Goal: Task Accomplishment & Management: Use online tool/utility

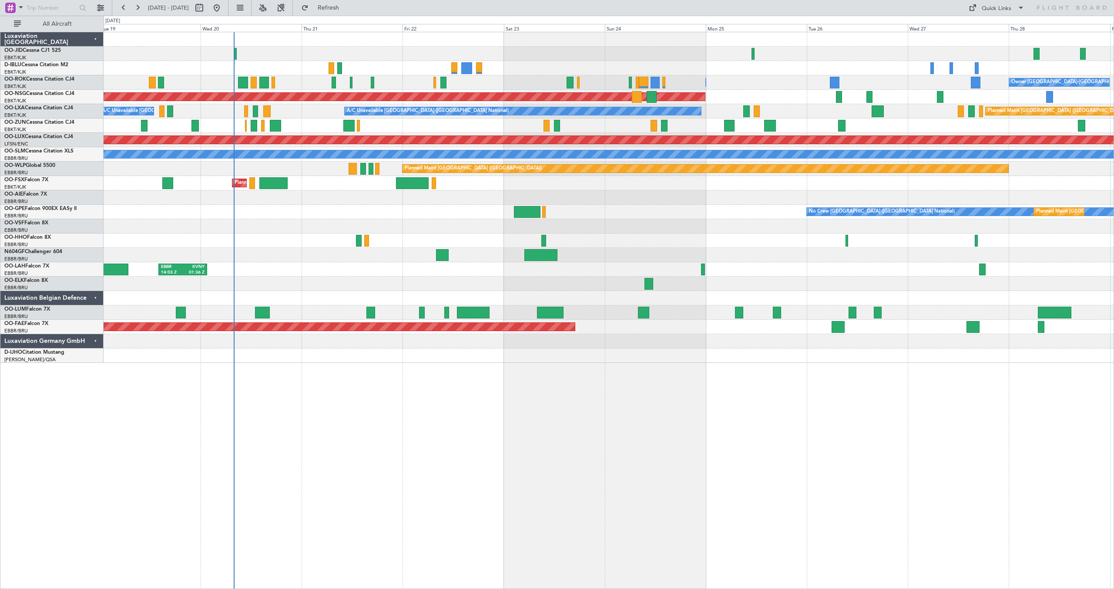
click at [512, 148] on div "Owner [GEOGRAPHIC_DATA]-[GEOGRAPHIC_DATA] Owner [GEOGRAPHIC_DATA]-[GEOGRAPHIC_D…" at bounding box center [609, 197] width 1010 height 330
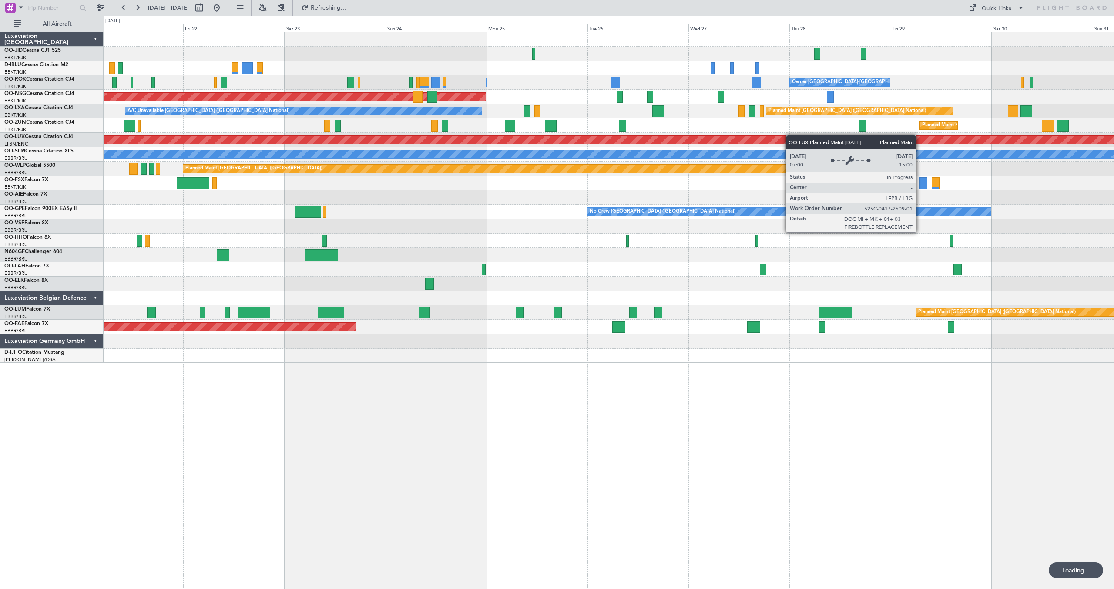
click at [720, 144] on div "Planned Maint Kortrijk-[GEOGRAPHIC_DATA] Owner [GEOGRAPHIC_DATA]-[GEOGRAPHIC_DA…" at bounding box center [609, 197] width 1010 height 330
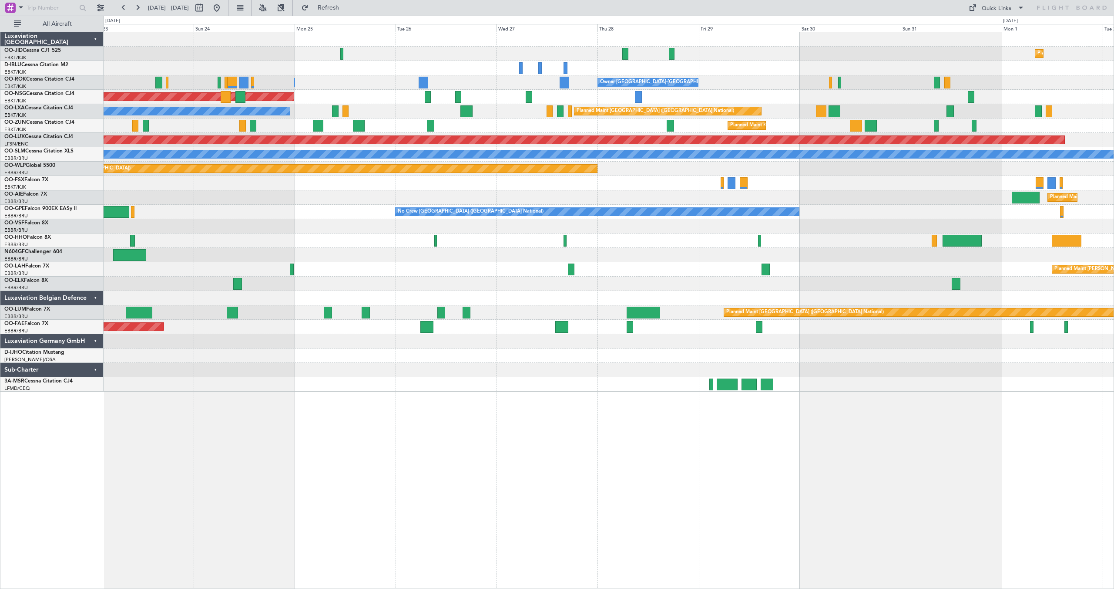
click at [818, 125] on div "Planned Maint Kortrijk-[GEOGRAPHIC_DATA]" at bounding box center [609, 125] width 1010 height 14
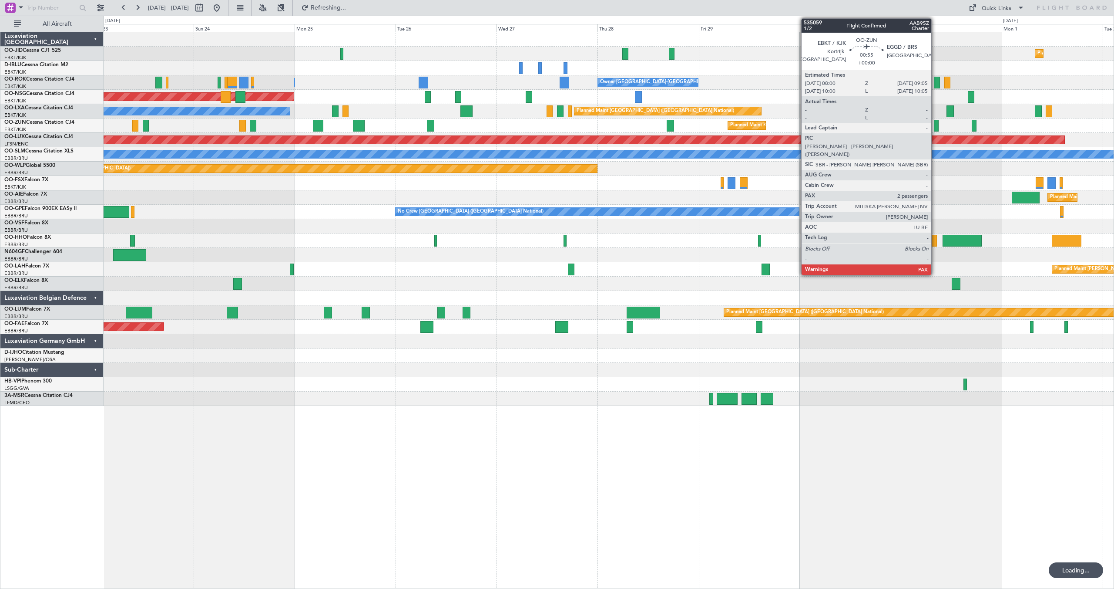
click at [936, 126] on div at bounding box center [936, 126] width 5 height 12
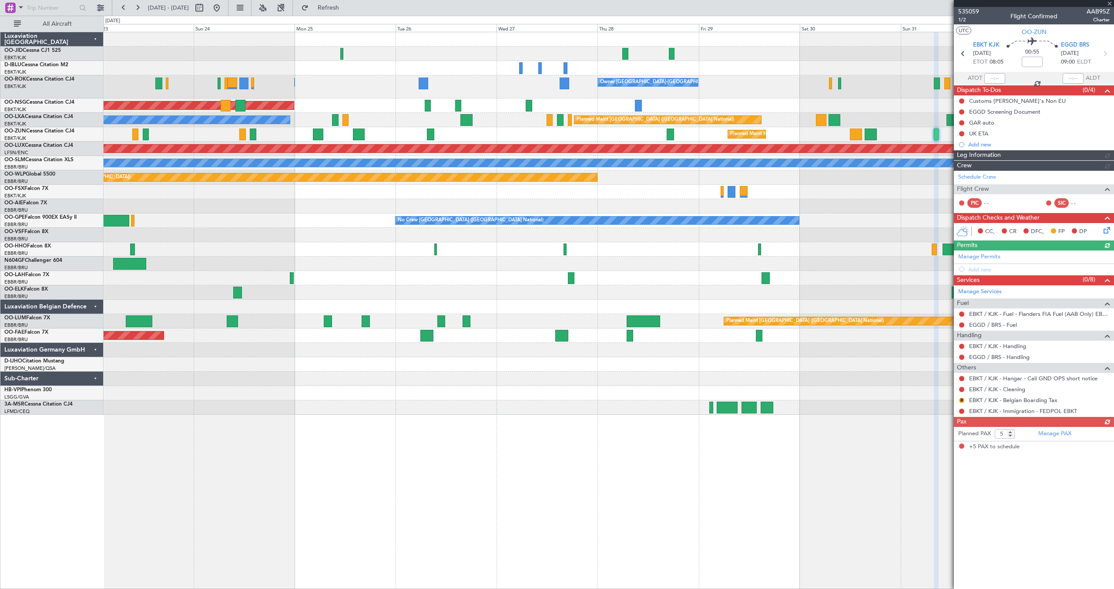
click at [972, 10] on span "535059" at bounding box center [969, 11] width 21 height 9
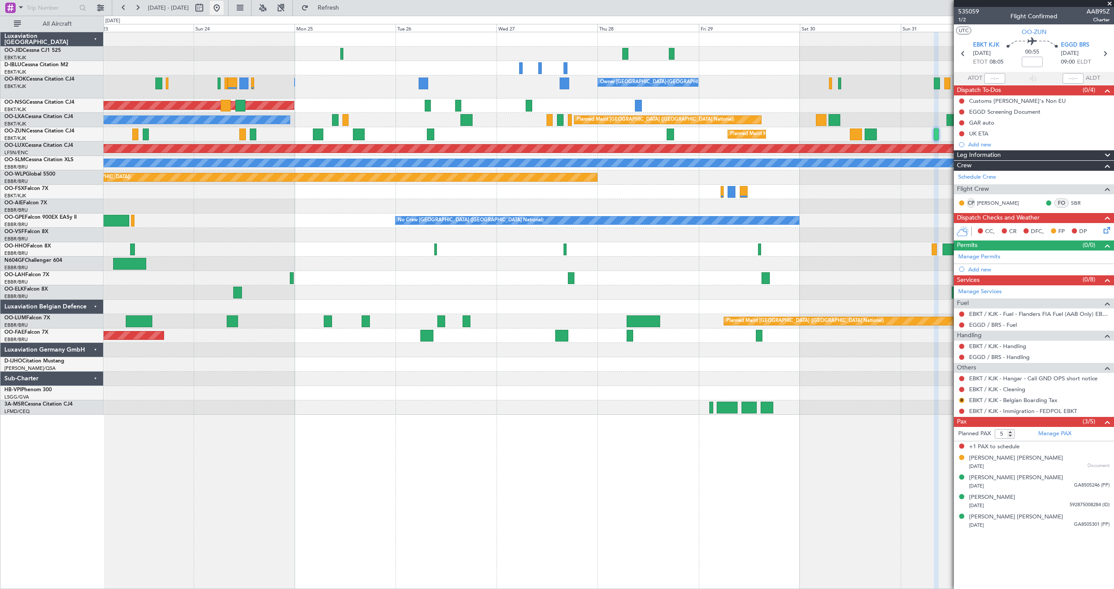
click at [224, 9] on button at bounding box center [217, 8] width 14 height 14
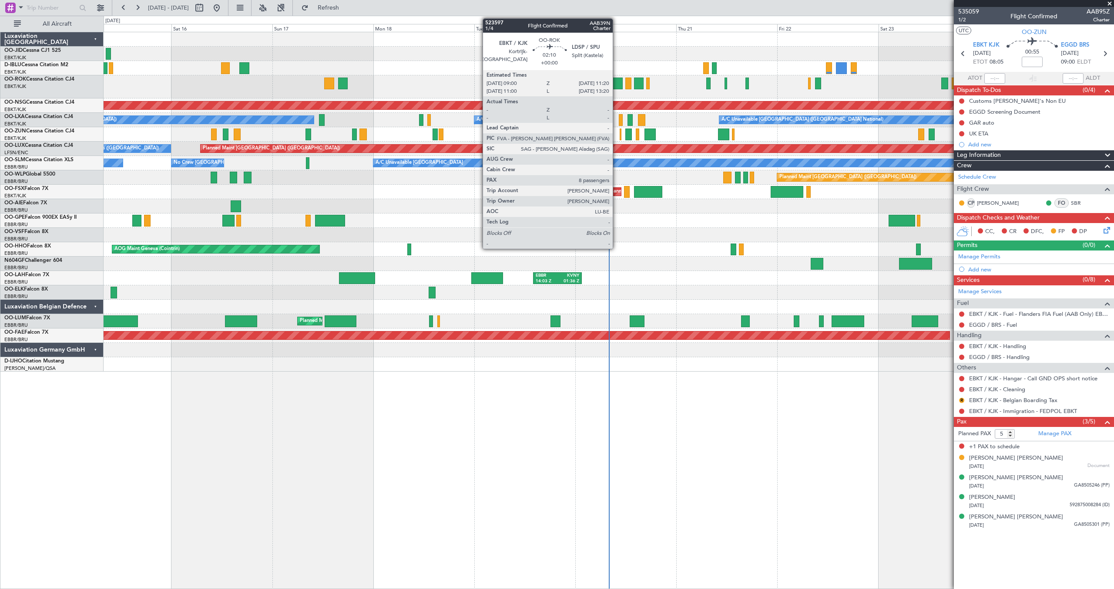
click at [617, 83] on div at bounding box center [618, 83] width 10 height 12
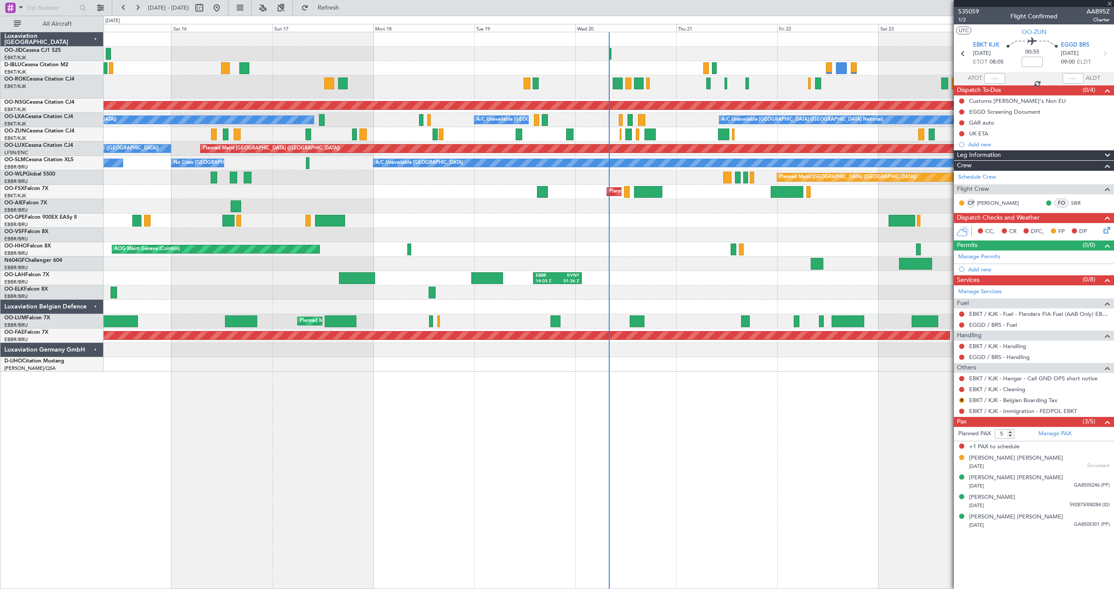
type input "8"
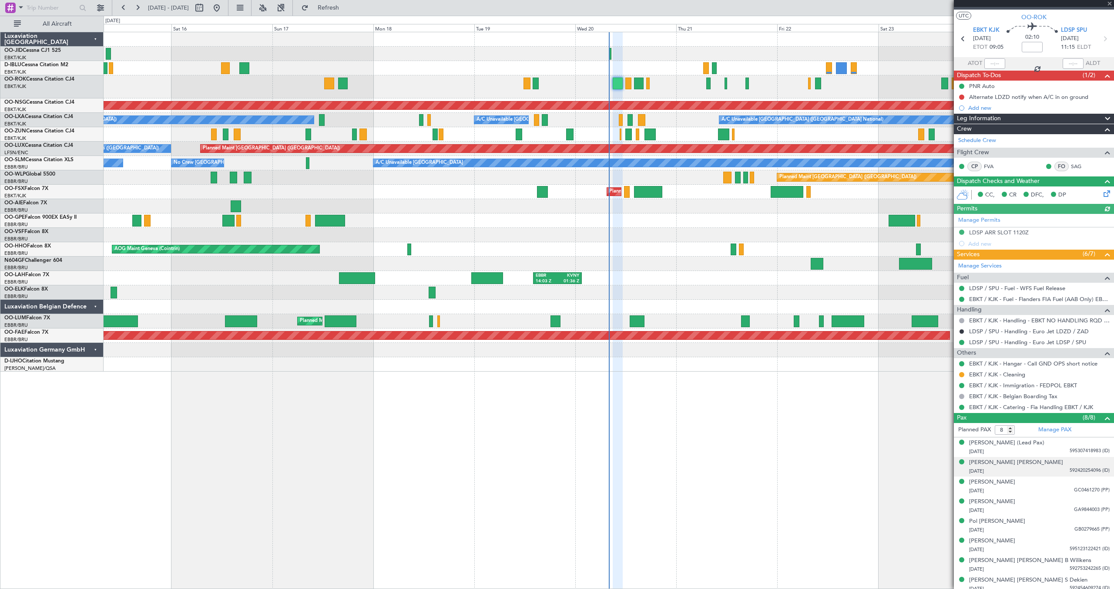
scroll to position [20, 0]
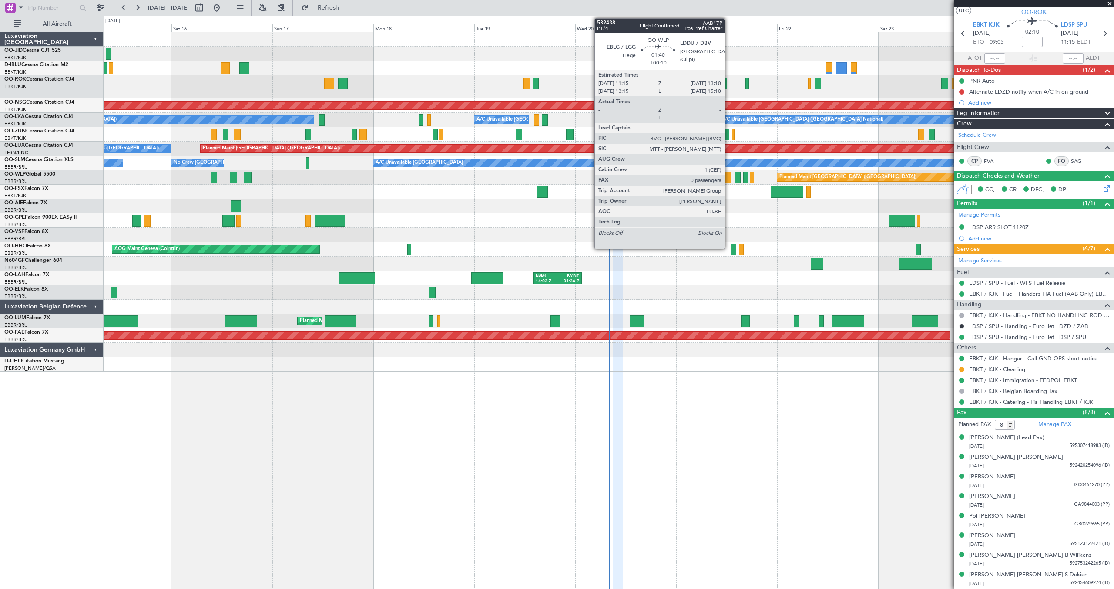
click at [728, 176] on div at bounding box center [728, 178] width 8 height 12
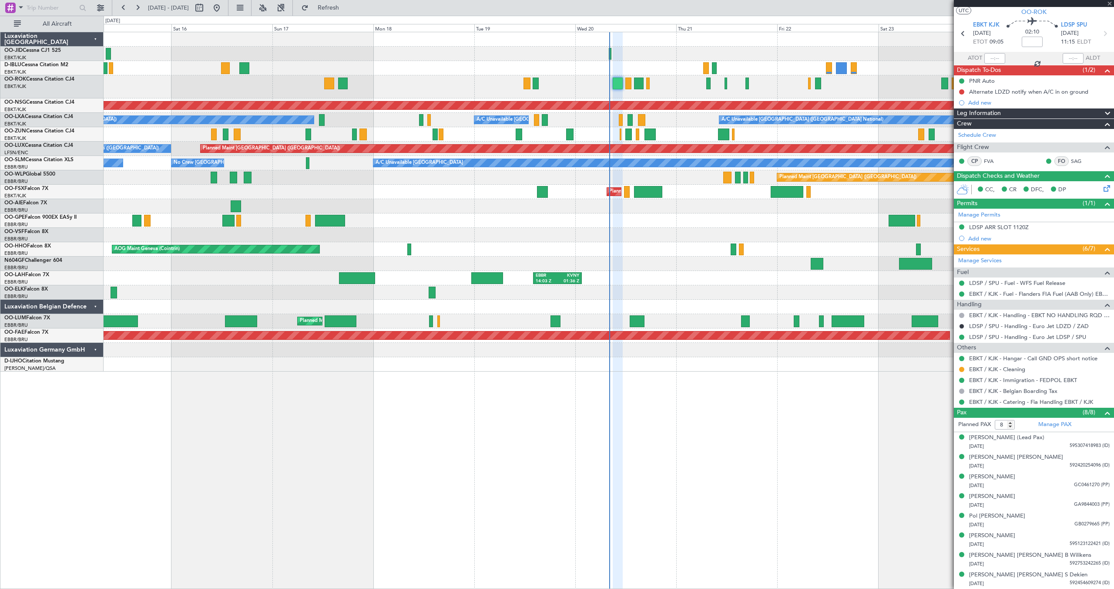
type input "+00:10"
type input "0"
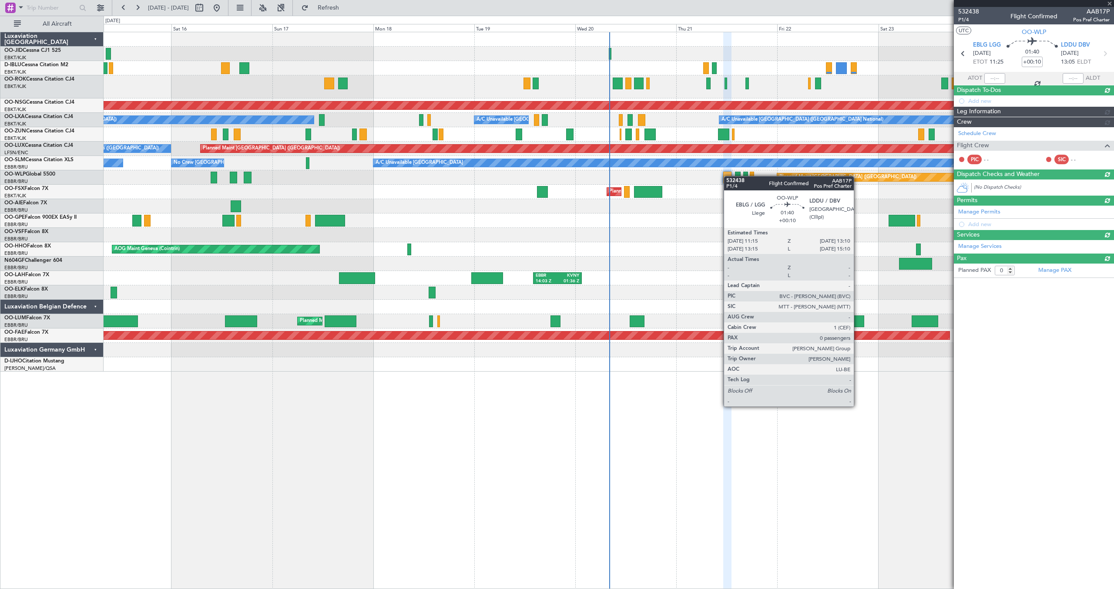
scroll to position [0, 0]
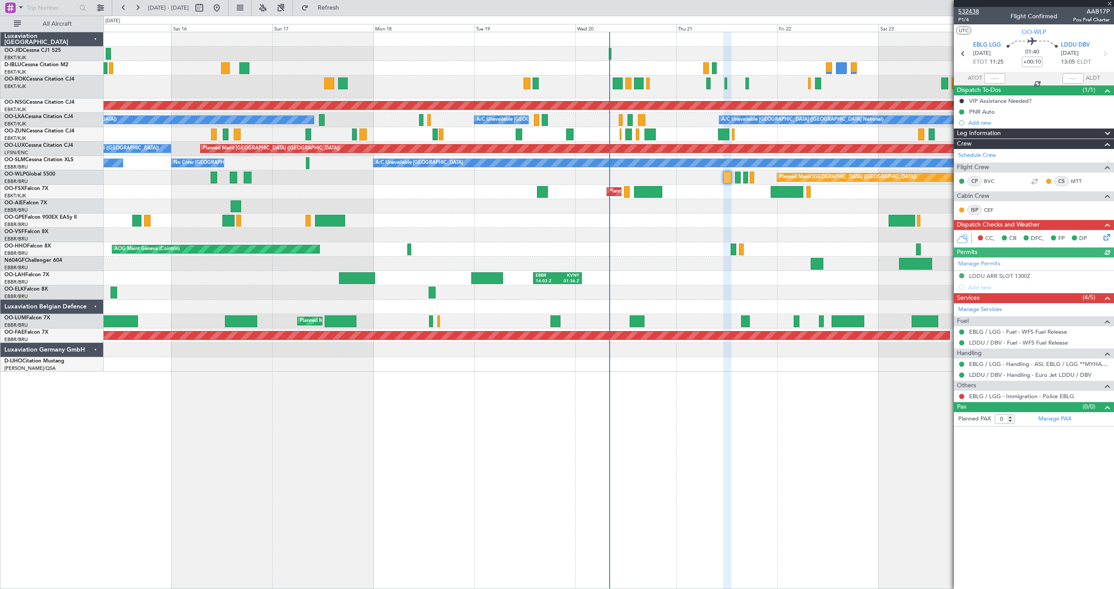
click at [971, 9] on span "532438" at bounding box center [969, 11] width 21 height 9
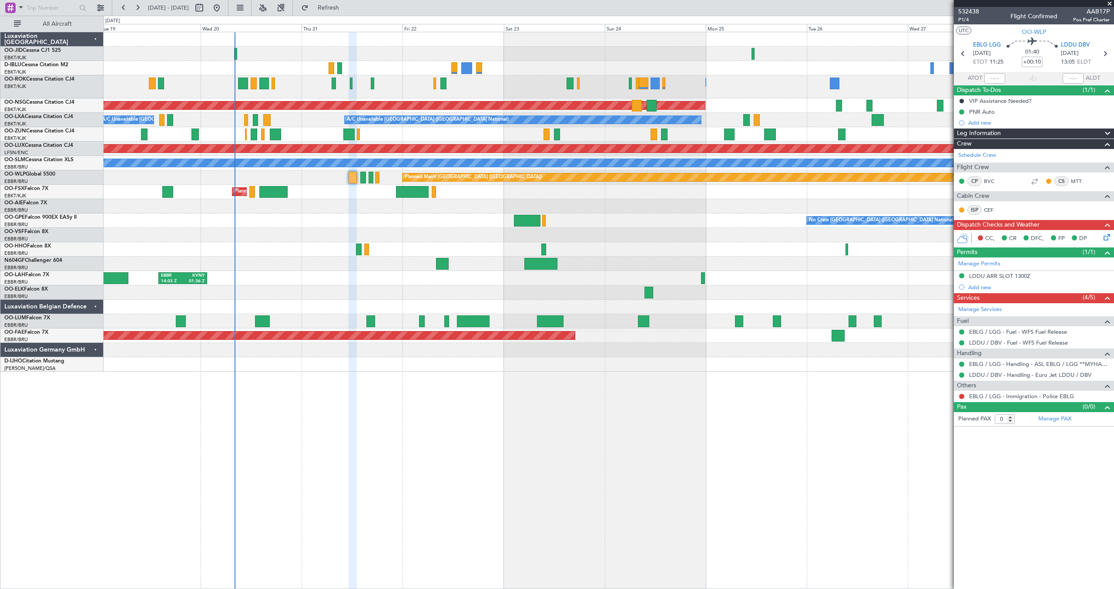
click at [450, 67] on div "Owner [GEOGRAPHIC_DATA]-[GEOGRAPHIC_DATA] Owner [GEOGRAPHIC_DATA]-[GEOGRAPHIC_D…" at bounding box center [609, 201] width 1010 height 339
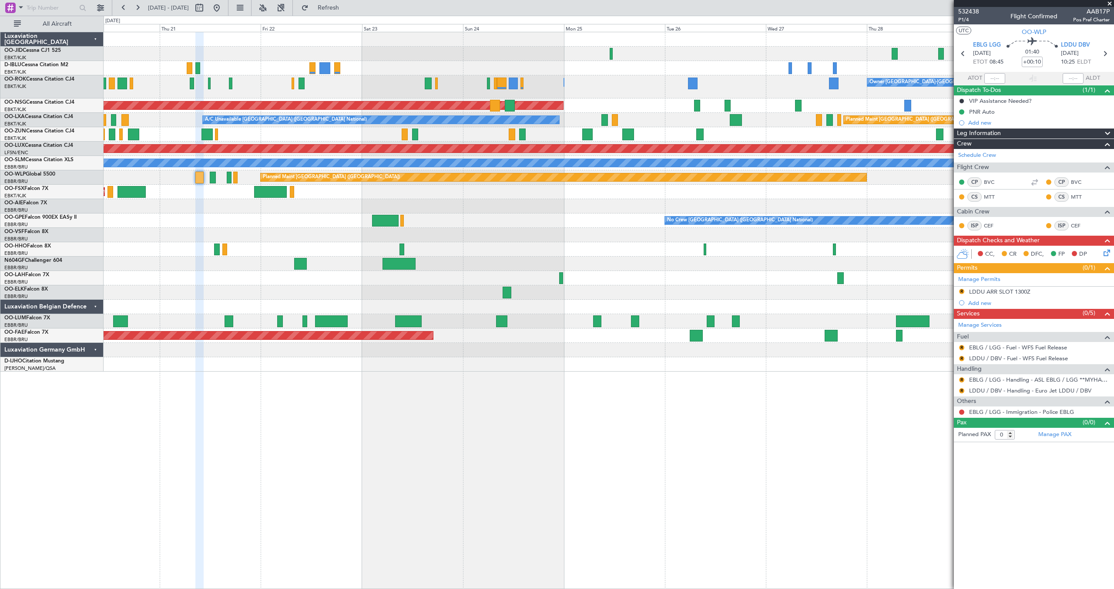
click at [758, 103] on div "Planned Maint Kortrijk-[GEOGRAPHIC_DATA] Owner [GEOGRAPHIC_DATA]-[GEOGRAPHIC_DA…" at bounding box center [609, 201] width 1010 height 339
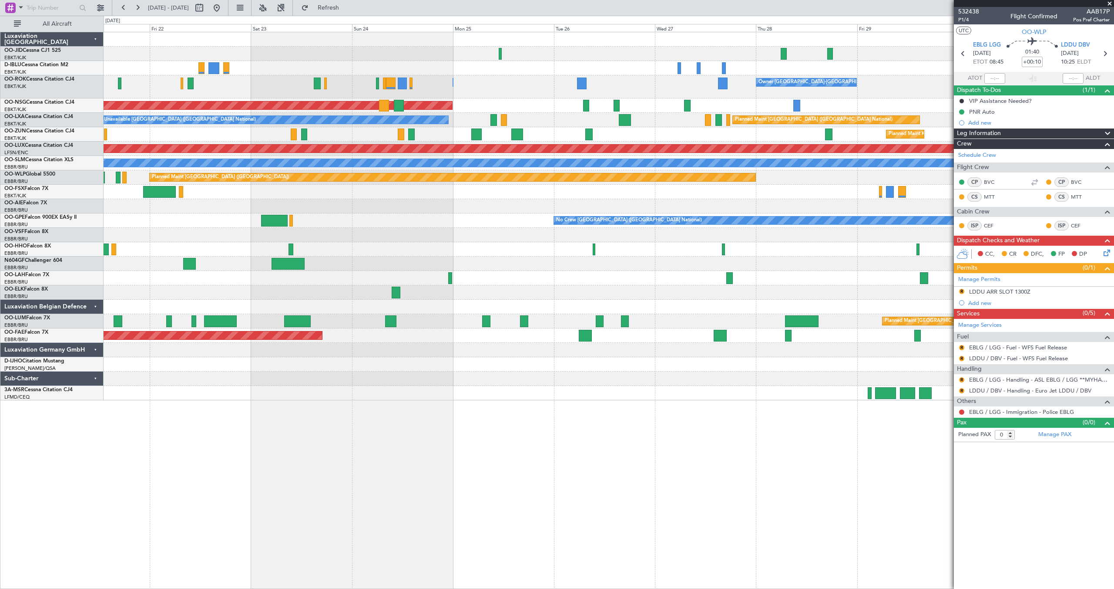
click at [688, 133] on div "Planned Maint Kortrijk-[GEOGRAPHIC_DATA] No Crew [GEOGRAPHIC_DATA] (Brussels Na…" at bounding box center [609, 216] width 1010 height 368
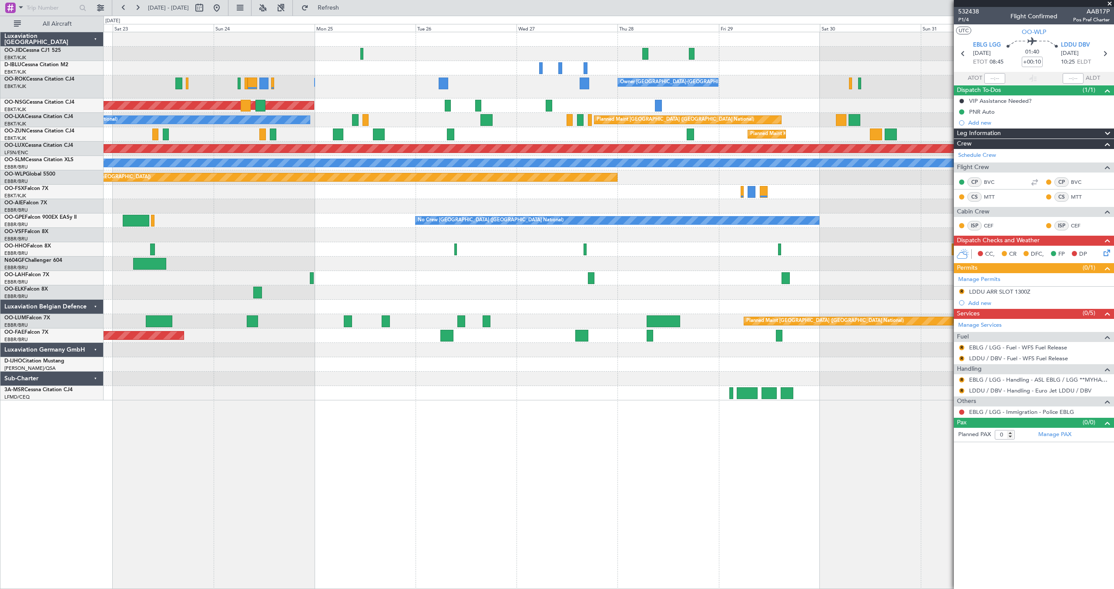
click at [609, 97] on div "Owner [GEOGRAPHIC_DATA]-[GEOGRAPHIC_DATA] Owner [GEOGRAPHIC_DATA]-[GEOGRAPHIC_D…" at bounding box center [609, 86] width 1010 height 23
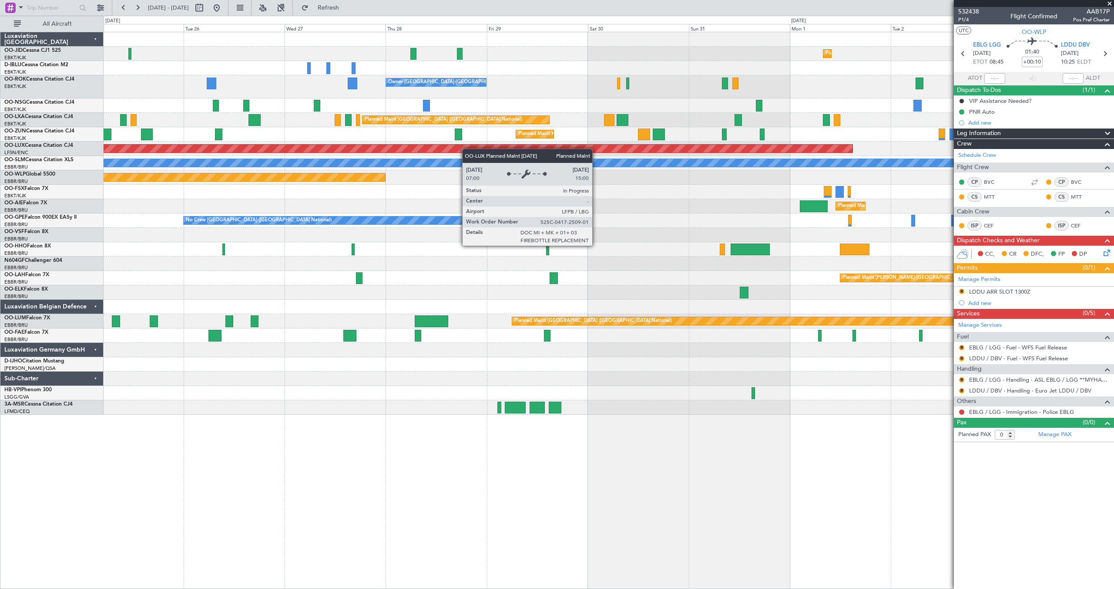
click at [462, 149] on div "Planned Maint Kortrijk-[GEOGRAPHIC_DATA] No Crew [GEOGRAPHIC_DATA] (Brussels Na…" at bounding box center [609, 223] width 1010 height 382
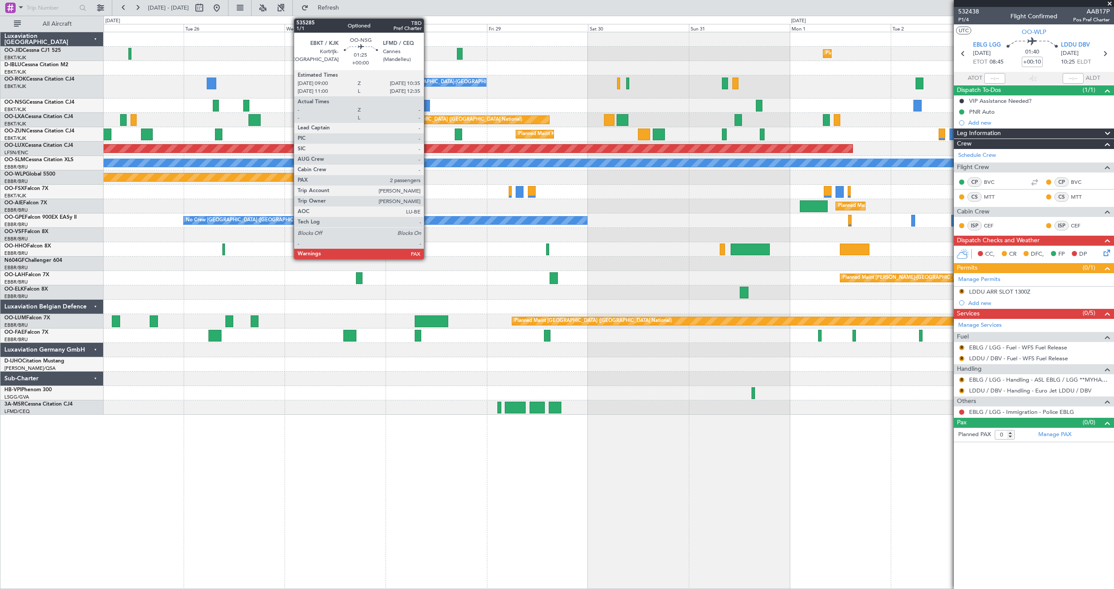
click at [428, 105] on div at bounding box center [426, 106] width 7 height 12
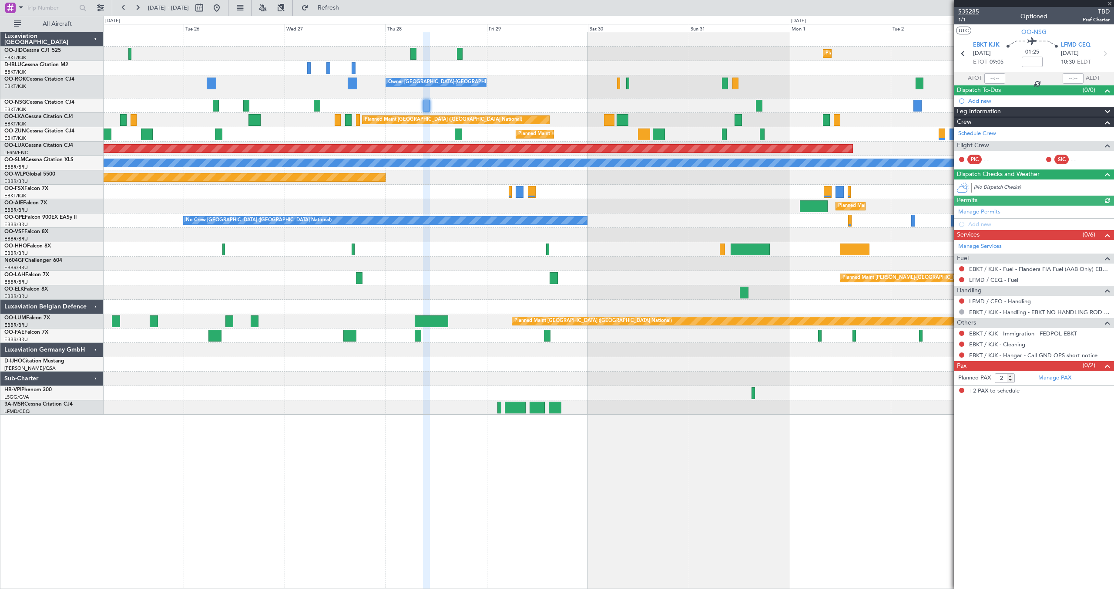
click at [966, 12] on span "535285" at bounding box center [969, 11] width 21 height 9
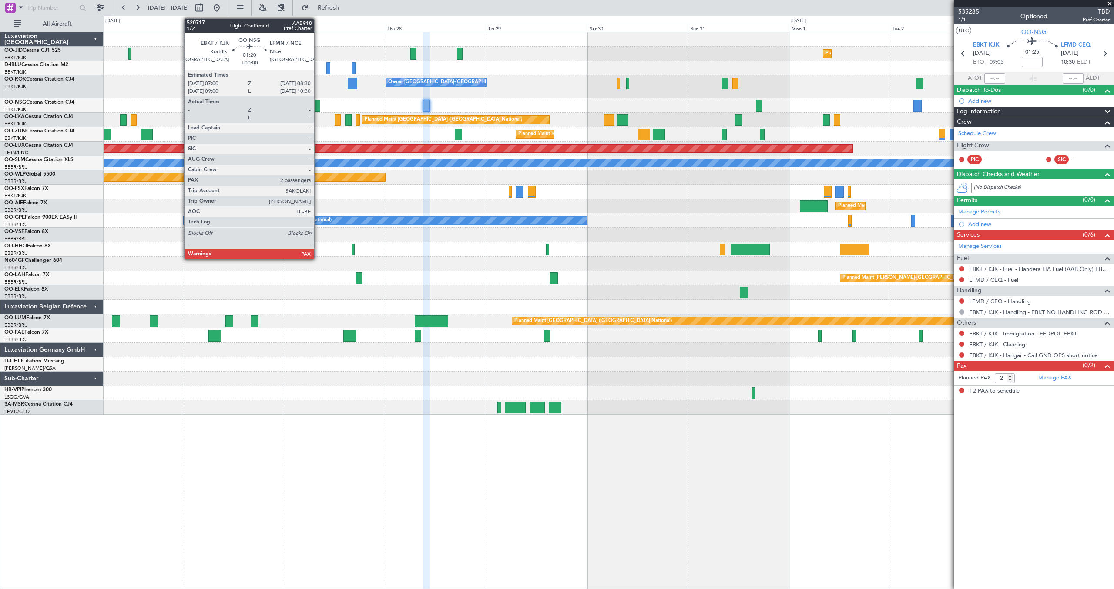
click at [318, 106] on div at bounding box center [317, 106] width 7 height 12
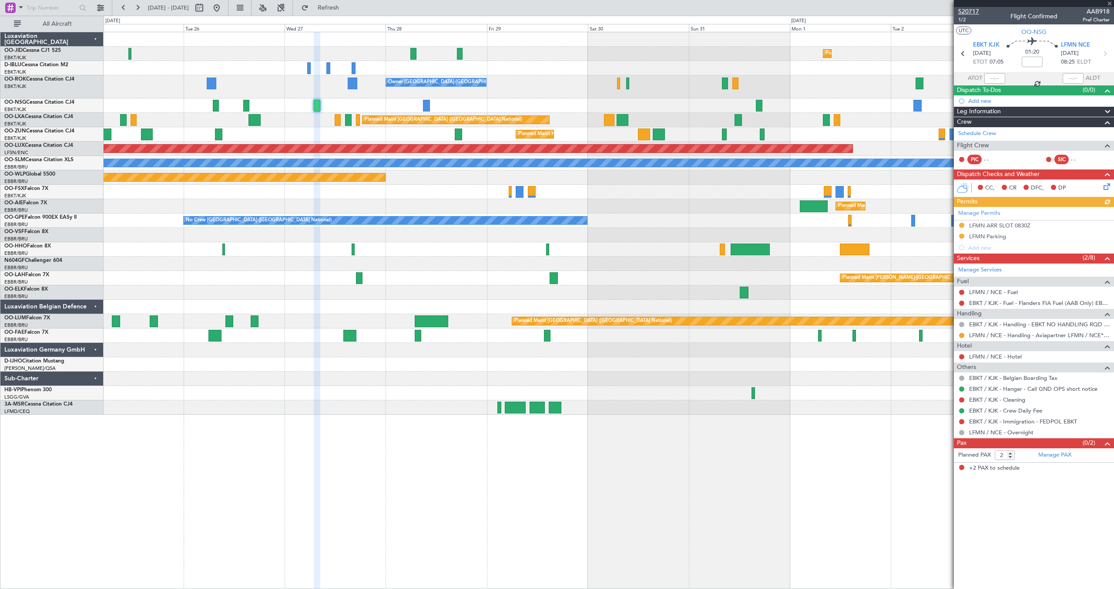
click at [977, 9] on span "520717" at bounding box center [969, 11] width 21 height 9
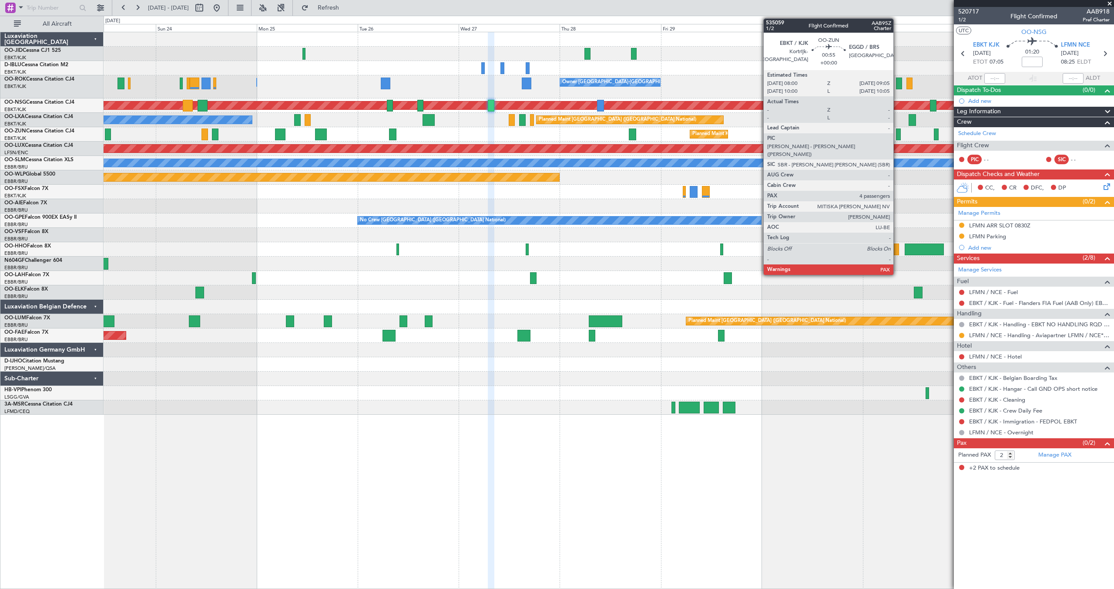
click at [898, 134] on div at bounding box center [898, 134] width 5 height 12
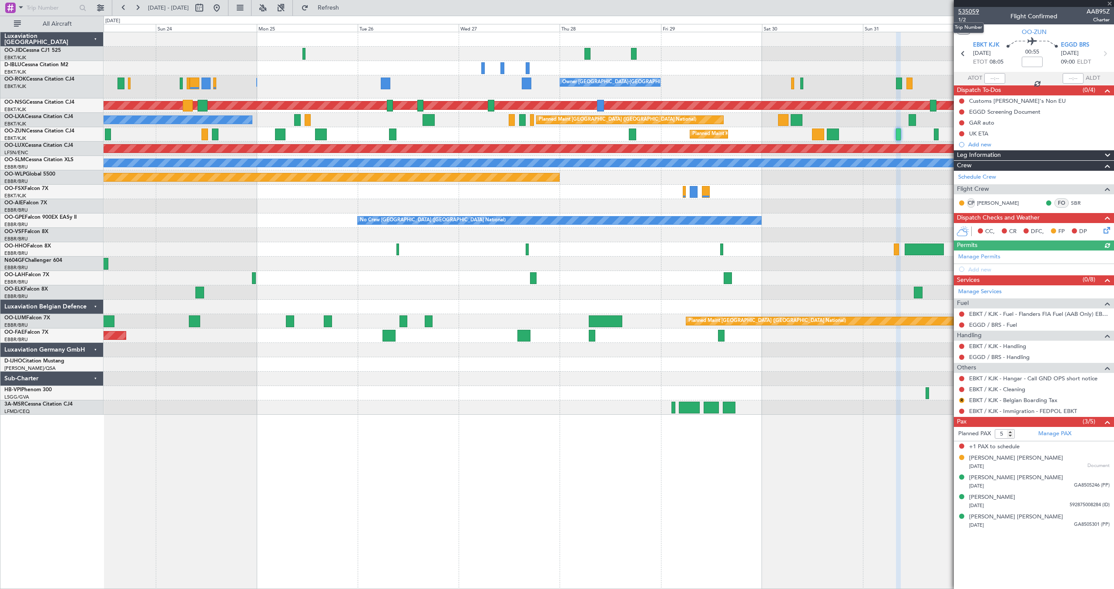
click at [973, 12] on span "535059" at bounding box center [969, 11] width 21 height 9
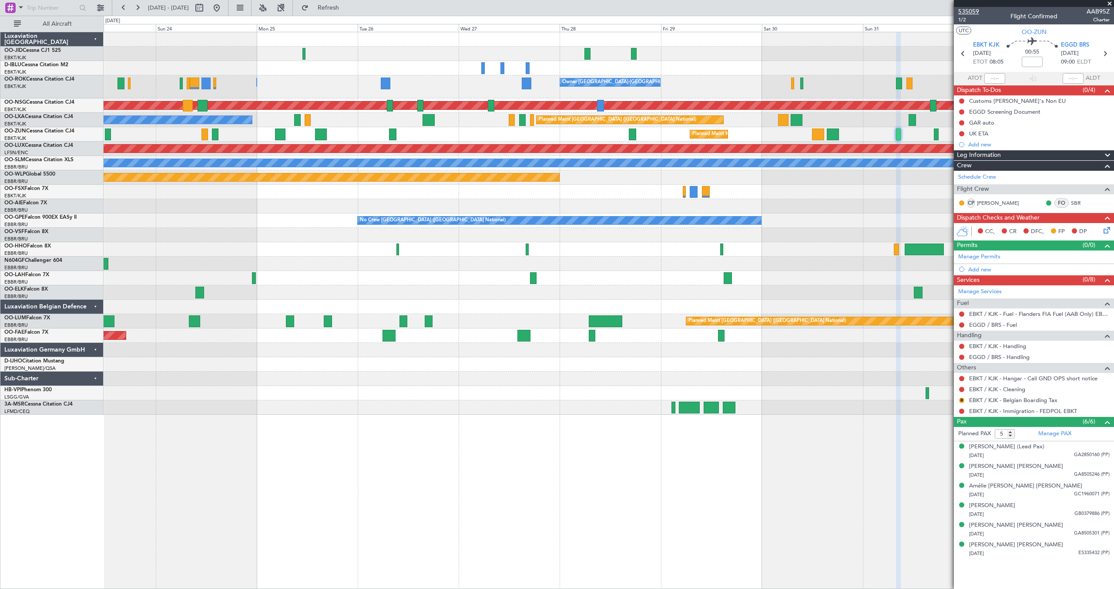
type input "6"
